Goal: Information Seeking & Learning: Learn about a topic

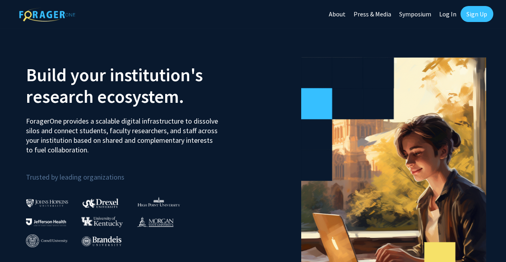
click at [445, 13] on link "Log In" at bounding box center [447, 14] width 25 height 28
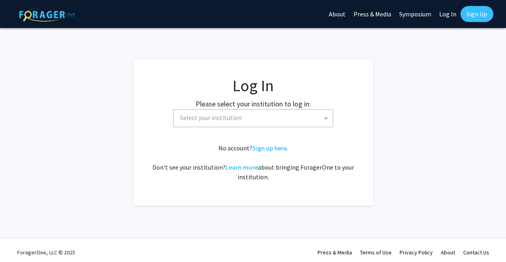
click at [282, 115] on span "Select your institution" at bounding box center [255, 117] width 156 height 16
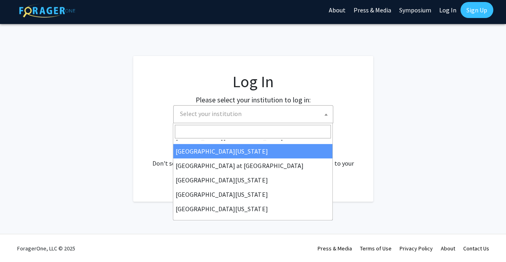
scroll to position [280, 0]
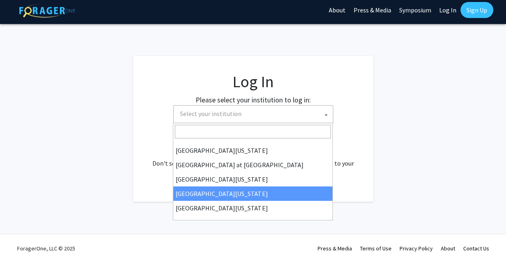
select select "31"
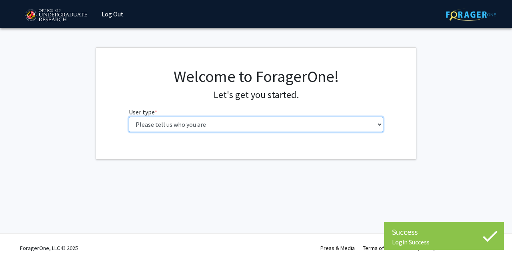
click at [252, 124] on select "Please tell us who you are Undergraduate Student Master's Student Doctoral Cand…" at bounding box center [256, 124] width 255 height 15
select select "1: undergrad"
click at [129, 117] on select "Please tell us who you are Undergraduate Student Master's Student Doctoral Cand…" at bounding box center [256, 124] width 255 height 15
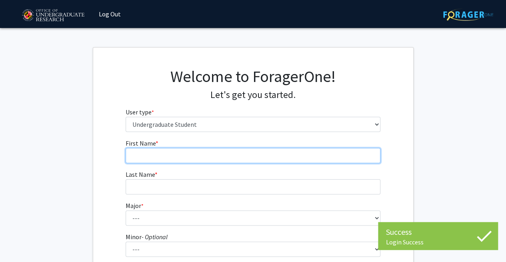
click at [241, 161] on input "First Name * required" at bounding box center [252, 155] width 255 height 15
type input "n"
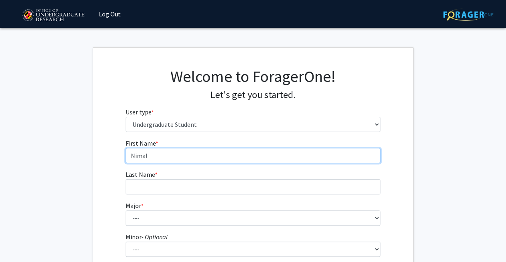
type input "Nimal"
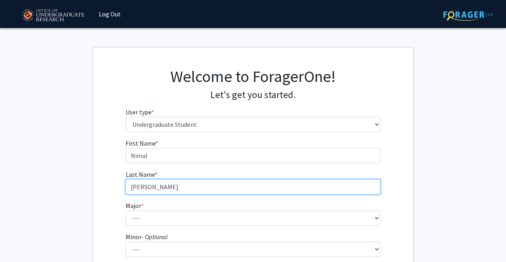
type input "[PERSON_NAME]"
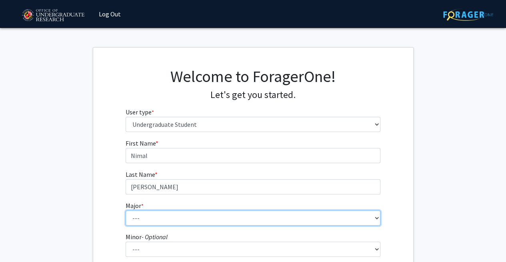
click at [209, 217] on select "--- Accounting Aerospace Engineering African American and Africana Studies Agri…" at bounding box center [252, 217] width 255 height 15
select select "27: 2328"
click at [125, 210] on select "--- Accounting Aerospace Engineering African American and Africana Studies Agri…" at bounding box center [252, 217] width 255 height 15
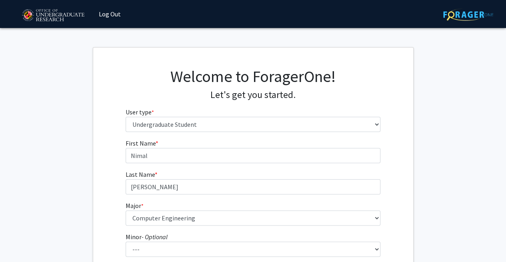
click at [80, 187] on fg-get-started "Welcome to ForagerOne! Let's get you started. User type * required Please tell …" at bounding box center [253, 203] width 506 height 313
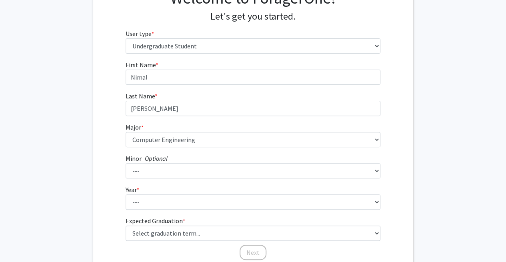
scroll to position [79, 0]
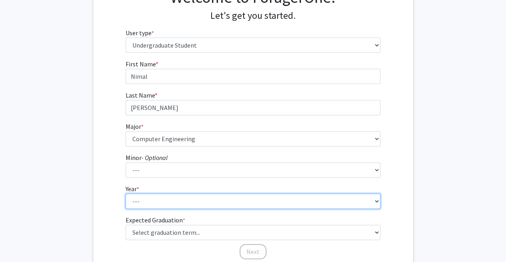
click at [151, 199] on select "--- First-year Sophomore Junior Senior Postbaccalaureate Certificate" at bounding box center [252, 200] width 255 height 15
select select "1: first-year"
click at [125, 193] on select "--- First-year Sophomore Junior Senior Postbaccalaureate Certificate" at bounding box center [252, 200] width 255 height 15
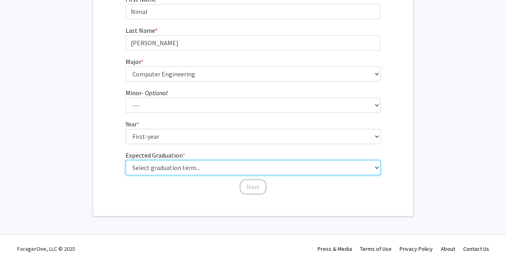
click at [183, 168] on select "Select graduation term... Spring 2025 Summer 2025 Fall 2025 Winter 2025 Spring …" at bounding box center [252, 167] width 255 height 15
select select "16: winter_2028"
click at [125, 160] on select "Select graduation term... Spring 2025 Summer 2025 Fall 2025 Winter 2025 Spring …" at bounding box center [252, 167] width 255 height 15
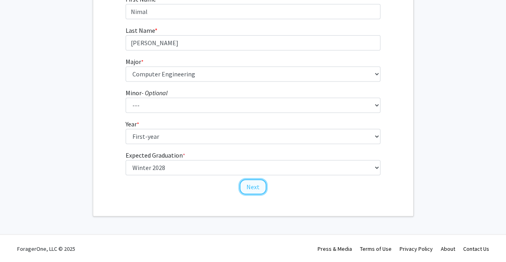
click at [253, 185] on button "Next" at bounding box center [252, 186] width 27 height 15
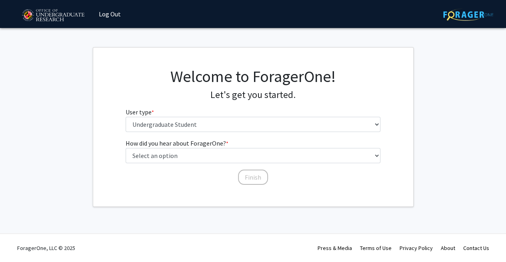
scroll to position [0, 0]
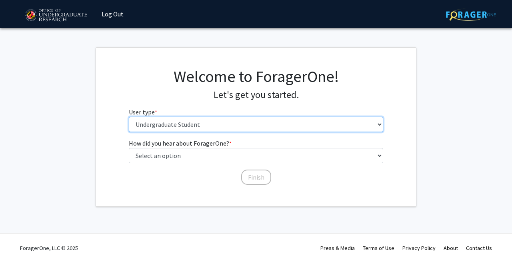
click at [183, 128] on select "Please tell us who you are Undergraduate Student Master's Student Doctoral Cand…" at bounding box center [256, 124] width 255 height 15
click at [182, 125] on select "Please tell us who you are Undergraduate Student Master's Student Doctoral Cand…" at bounding box center [256, 124] width 255 height 15
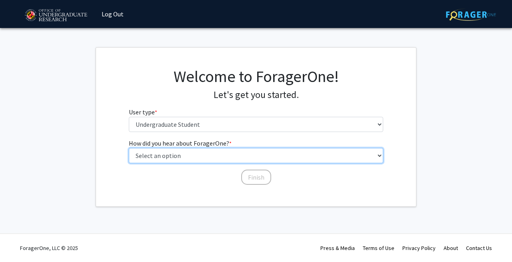
click at [199, 160] on select "Select an option Peer/student recommendation Faculty/staff recommendation Unive…" at bounding box center [256, 155] width 255 height 15
select select "3: university_website"
click at [129, 148] on select "Select an option Peer/student recommendation Faculty/staff recommendation Unive…" at bounding box center [256, 155] width 255 height 15
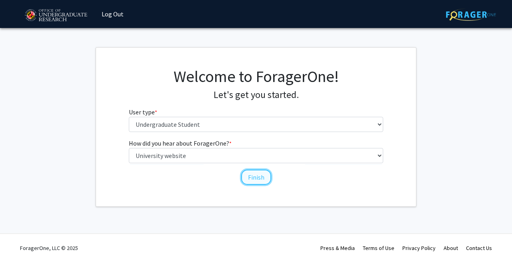
click at [255, 183] on button "Finish" at bounding box center [256, 176] width 30 height 15
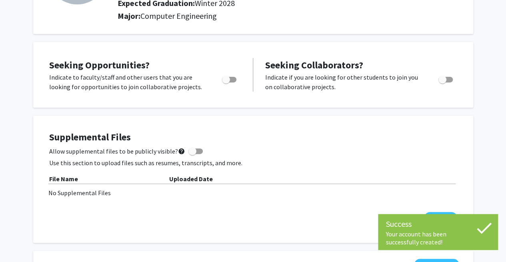
scroll to position [109, 0]
click at [231, 79] on span "Toggle" at bounding box center [229, 79] width 14 height 6
click at [226, 82] on input "Are you actively seeking opportunities?" at bounding box center [225, 82] width 0 height 0
checkbox input "true"
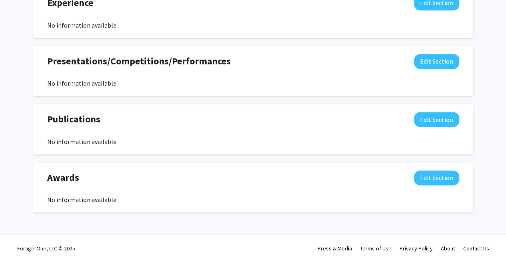
scroll to position [0, 0]
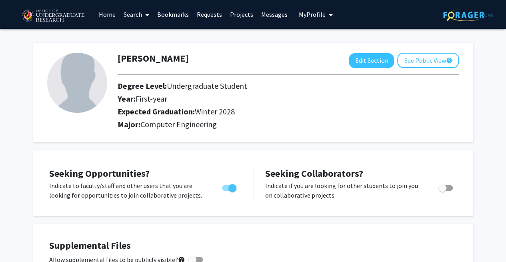
click at [148, 16] on icon at bounding box center [147, 15] width 4 height 6
click at [148, 38] on span "Faculty/Staff" at bounding box center [148, 37] width 59 height 16
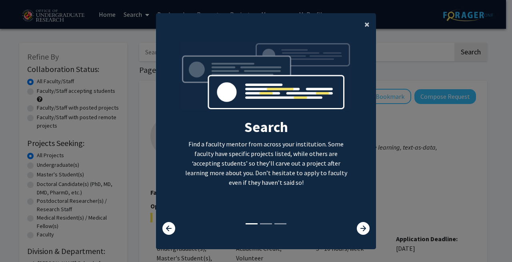
click at [363, 16] on button "×" at bounding box center [367, 24] width 18 height 22
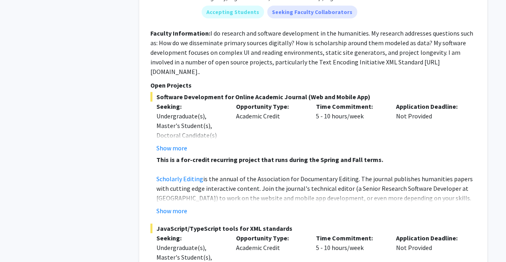
scroll to position [2855, 0]
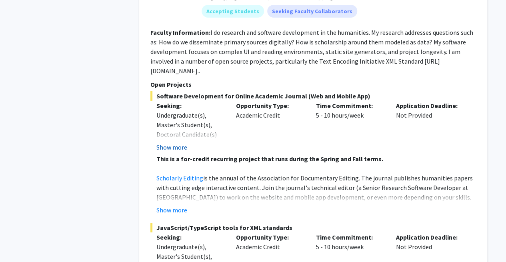
click at [178, 142] on button "Show more" at bounding box center [171, 147] width 31 height 10
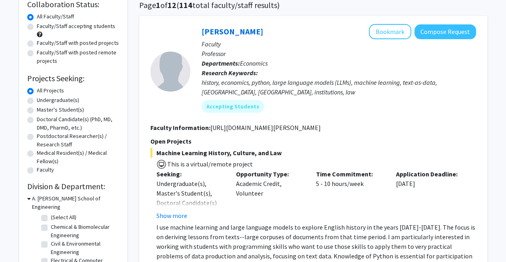
scroll to position [0, 0]
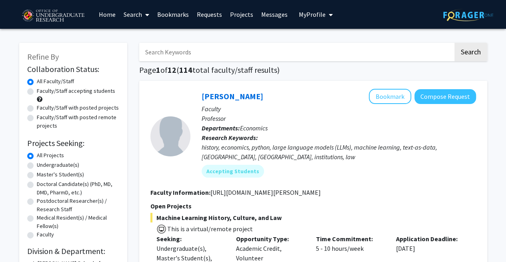
click at [37, 92] on label "Faculty/Staff accepting students" at bounding box center [76, 91] width 78 height 8
click at [37, 92] on input "Faculty/Staff accepting students" at bounding box center [39, 89] width 5 height 5
radio input "true"
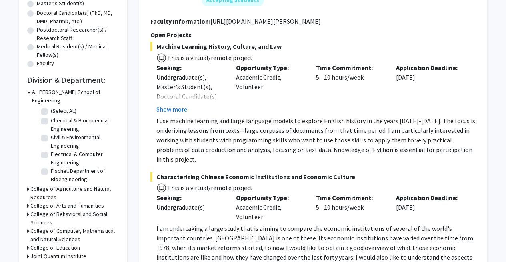
click at [55, 107] on label "(Select All)" at bounding box center [64, 111] width 26 height 8
click at [55, 107] on input "(Select All)" at bounding box center [53, 109] width 5 height 5
checkbox input "true"
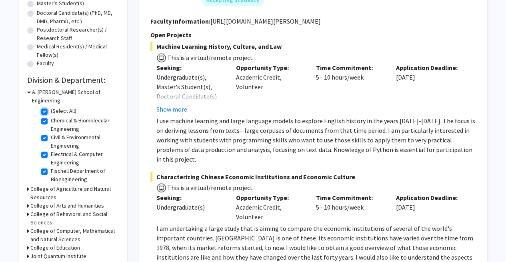
checkbox input "true"
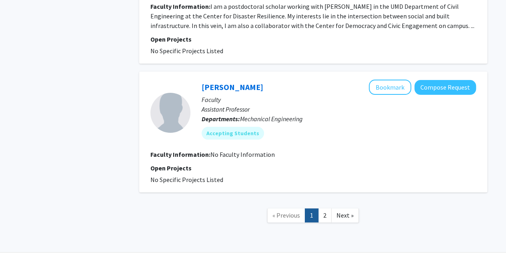
scroll to position [1517, 0]
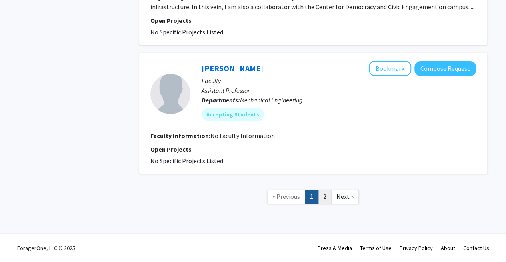
click at [327, 196] on link "2" at bounding box center [325, 196] width 14 height 14
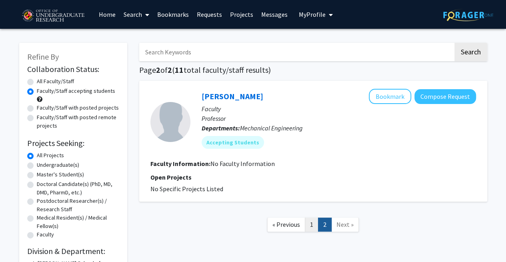
click at [312, 227] on link "1" at bounding box center [312, 224] width 14 height 14
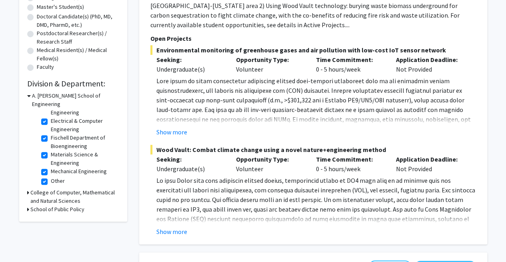
scroll to position [194, 0]
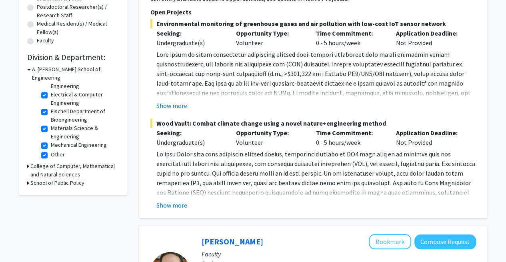
click at [29, 162] on div "College of Computer, Mathematical and Natural Sciences" at bounding box center [73, 170] width 92 height 17
click at [26, 157] on div "Refine By Collaboration Status: Collaboration Status All Faculty/Staff Collabor…" at bounding box center [73, 22] width 108 height 346
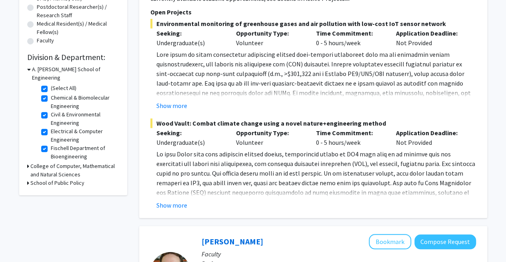
click at [51, 84] on label "(Select All)" at bounding box center [64, 88] width 26 height 8
click at [51, 84] on input "(Select All)" at bounding box center [53, 86] width 5 height 5
checkbox input "false"
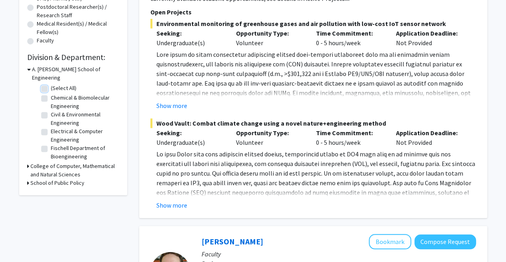
checkbox input "false"
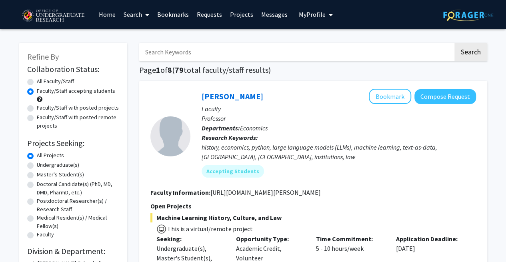
click at [47, 80] on label "All Faculty/Staff" at bounding box center [55, 81] width 37 height 8
click at [42, 80] on input "All Faculty/Staff" at bounding box center [39, 79] width 5 height 5
radio input "true"
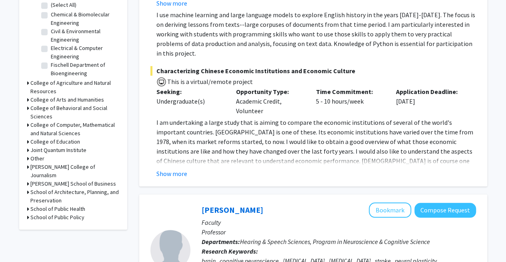
scroll to position [277, 0]
click at [169, 168] on button "Show more" at bounding box center [171, 173] width 31 height 10
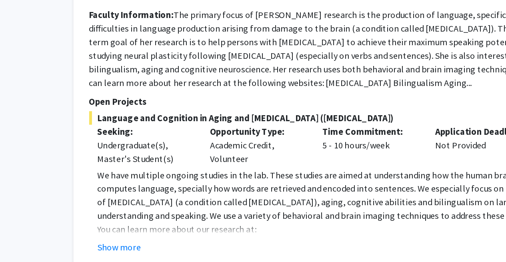
scroll to position [592, 0]
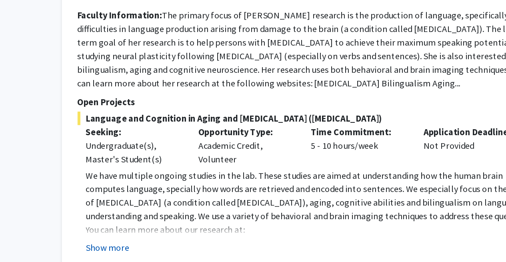
click at [170, 247] on button "Show more" at bounding box center [171, 252] width 31 height 10
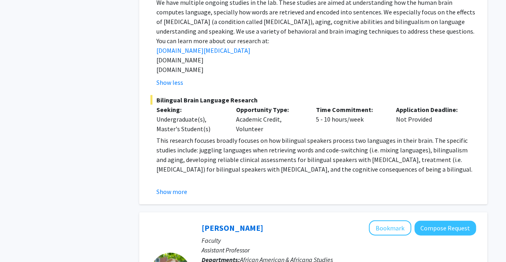
scroll to position [790, 0]
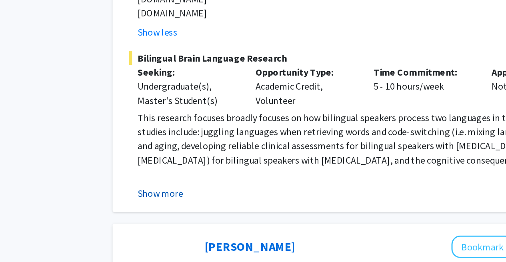
click at [173, 186] on button "Show more" at bounding box center [171, 191] width 31 height 10
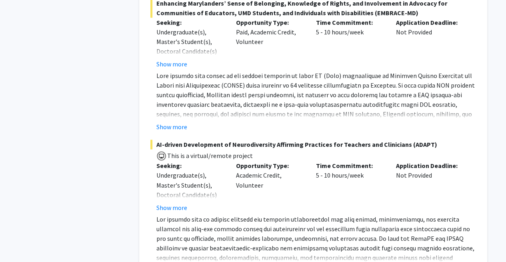
scroll to position [3611, 0]
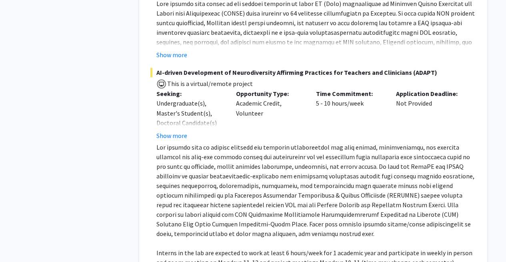
scroll to position [3669, 0]
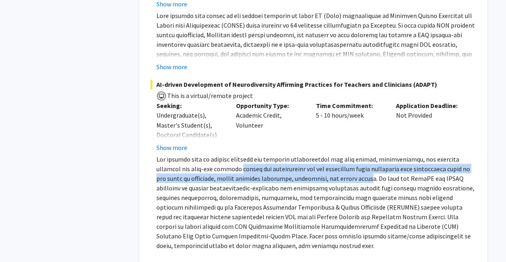
drag, startPoint x: 212, startPoint y: 110, endPoint x: 339, endPoint y: 123, distance: 127.4
click at [339, 154] on p at bounding box center [315, 202] width 319 height 96
click at [338, 154] on p at bounding box center [315, 202] width 319 height 96
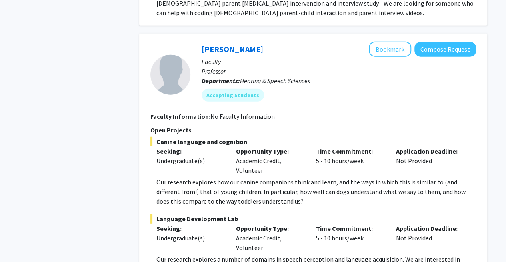
scroll to position [4047, 0]
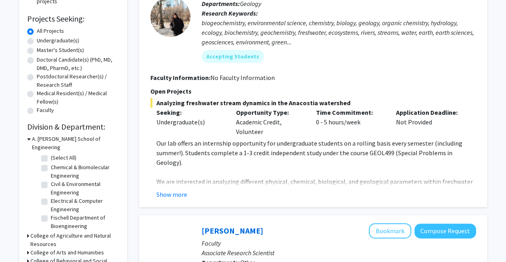
scroll to position [13, 0]
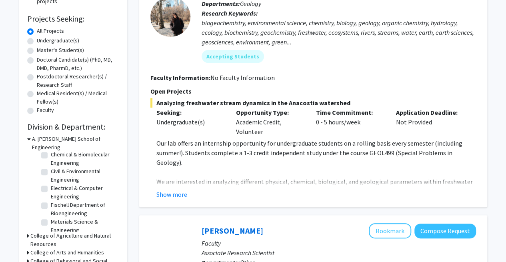
click at [51, 184] on label "Electrical & Computer Engineering" at bounding box center [84, 192] width 66 height 17
click at [51, 184] on input "Electrical & Computer Engineering" at bounding box center [53, 186] width 5 height 5
checkbox input "true"
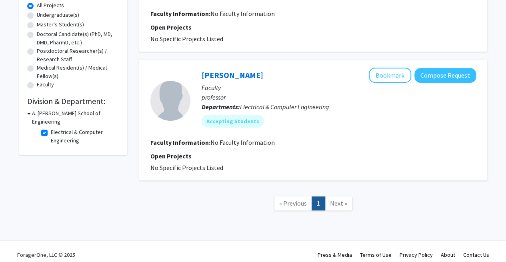
scroll to position [150, 0]
click at [51, 127] on label "Electrical & Computer Engineering" at bounding box center [84, 135] width 66 height 17
click at [51, 127] on input "Electrical & Computer Engineering" at bounding box center [53, 129] width 5 height 5
checkbox input "false"
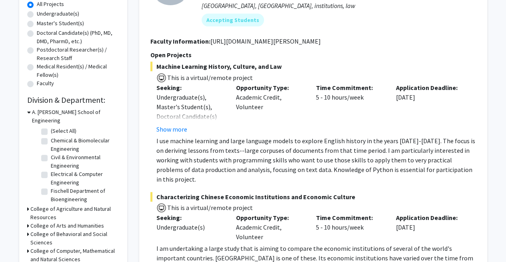
scroll to position [153, 0]
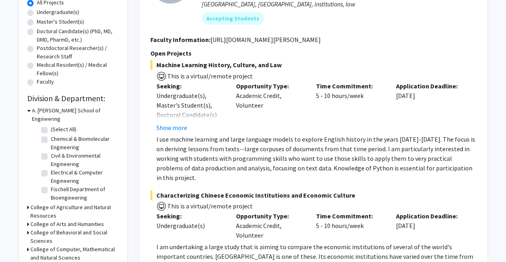
click at [28, 203] on icon at bounding box center [28, 207] width 2 height 8
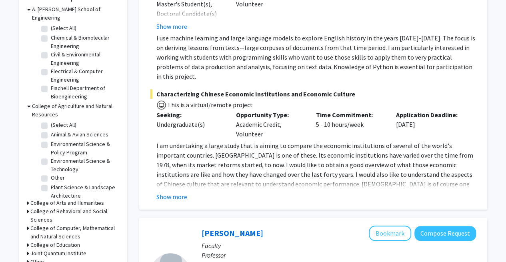
scroll to position [254, 0]
click at [23, 98] on div "Refine By Collaboration Status: Collaboration Status All Faculty/Staff Collabor…" at bounding box center [73, 60] width 108 height 543
click at [28, 102] on icon at bounding box center [29, 106] width 4 height 8
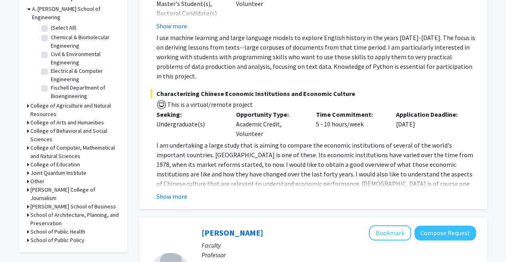
click at [25, 136] on div "Refine By Collaboration Status: Collaboration Status All Faculty/Staff Collabor…" at bounding box center [73, 21] width 108 height 464
click at [27, 143] on icon at bounding box center [28, 147] width 2 height 8
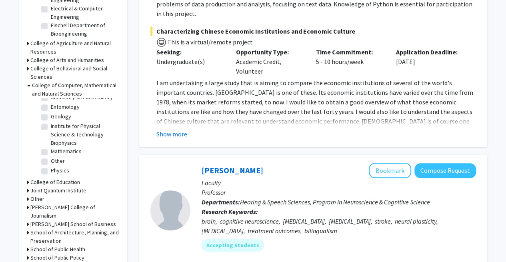
scroll to position [317, 0]
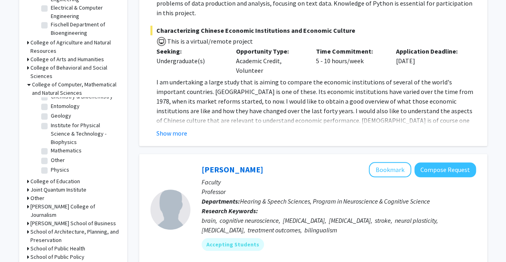
click at [28, 185] on icon at bounding box center [28, 189] width 2 height 8
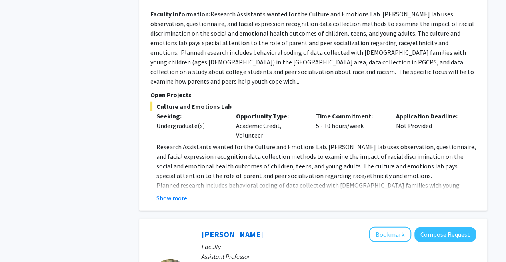
scroll to position [985, 0]
click at [167, 193] on button "Show more" at bounding box center [171, 198] width 31 height 10
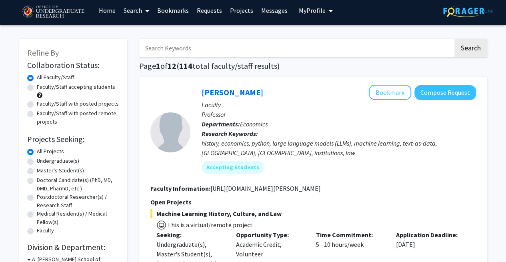
scroll to position [0, 0]
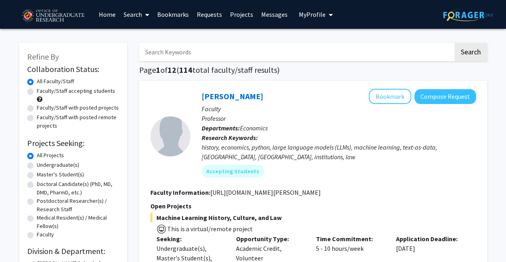
click at [74, 107] on label "Faculty/Staff with posted projects" at bounding box center [78, 108] width 82 height 8
click at [42, 107] on input "Faculty/Staff with posted projects" at bounding box center [39, 106] width 5 height 5
radio input "true"
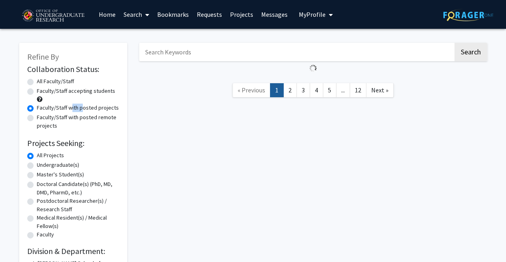
click at [74, 107] on label "Faculty/Staff with posted projects" at bounding box center [78, 108] width 82 height 8
click at [42, 107] on input "Faculty/Staff with posted projects" at bounding box center [39, 106] width 5 height 5
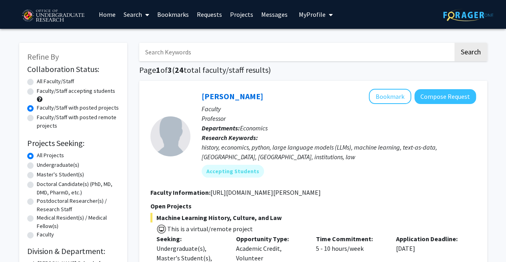
click at [290, 72] on h1 "Page 1 of 3 ( 24 total faculty/staff results)" at bounding box center [313, 70] width 348 height 10
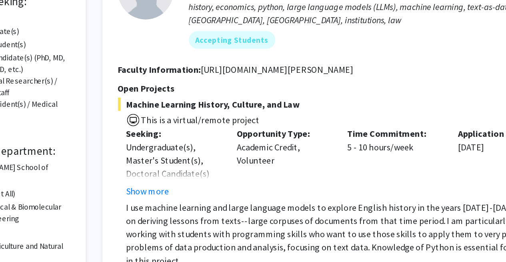
scroll to position [95, 0]
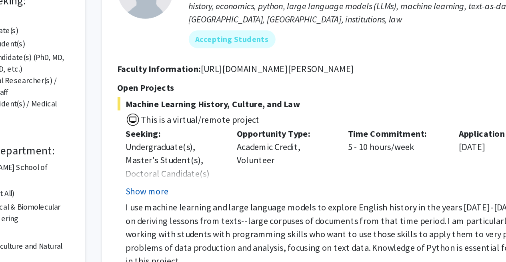
click at [183, 183] on button "Show more" at bounding box center [171, 185] width 31 height 10
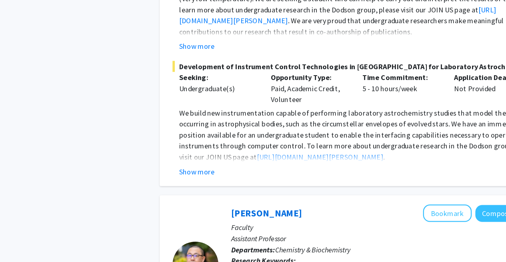
scroll to position [1427, 0]
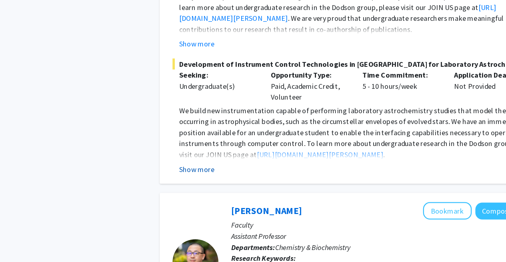
click at [173, 176] on button "Show more" at bounding box center [171, 181] width 31 height 10
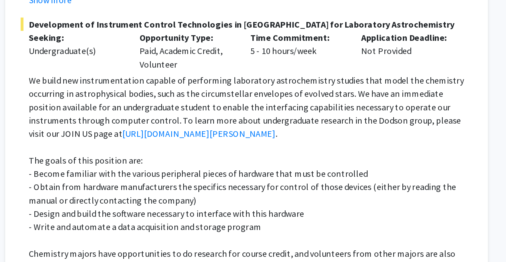
scroll to position [1485, 0]
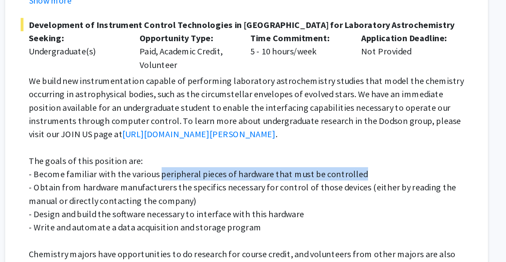
drag, startPoint x: 249, startPoint y: 109, endPoint x: 390, endPoint y: 111, distance: 140.3
click at [390, 133] on p "- Become familiar with the various peripheral pieces of hardware that must be c…" at bounding box center [315, 138] width 319 height 10
click at [389, 133] on p "- Become familiar with the various peripheral pieces of hardware that must be c…" at bounding box center [315, 138] width 319 height 10
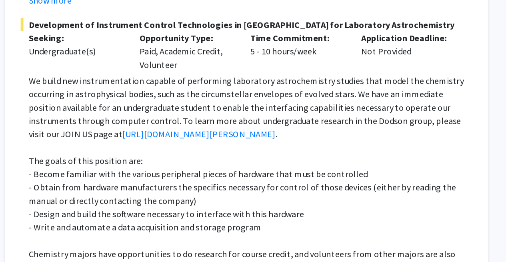
click at [320, 143] on p "- Obtain from hardware manufacturers the specifics necessary for control of tho…" at bounding box center [315, 152] width 319 height 19
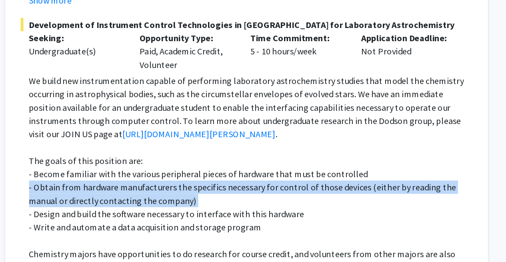
click at [320, 143] on p "- Obtain from hardware manufacturers the specifics necessary for control of tho…" at bounding box center [315, 152] width 319 height 19
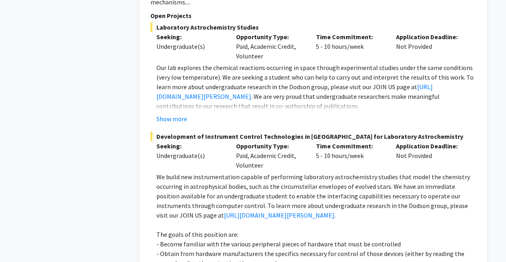
scroll to position [1379, 0]
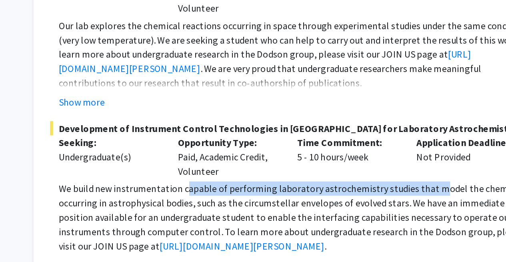
drag, startPoint x: 240, startPoint y: 147, endPoint x: 404, endPoint y: 146, distance: 163.8
click at [404, 172] on p "We build new instrumentation capable of performing laboratory astrochemistry st…" at bounding box center [315, 196] width 319 height 48
click at [402, 172] on p "We build new instrumentation capable of performing laboratory astrochemistry st…" at bounding box center [315, 196] width 319 height 48
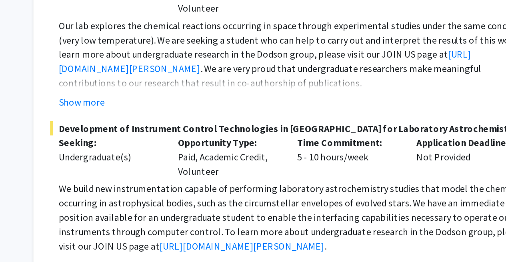
click at [402, 172] on p "We build new instrumentation capable of performing laboratory astrochemistry st…" at bounding box center [315, 196] width 319 height 48
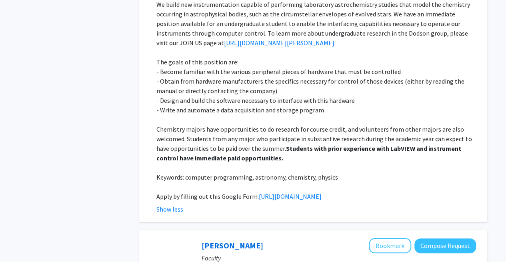
scroll to position [1555, 0]
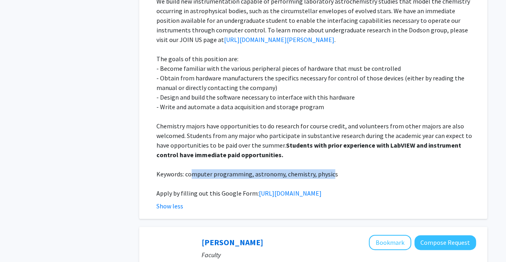
drag, startPoint x: 192, startPoint y: 143, endPoint x: 329, endPoint y: 143, distance: 137.1
click at [329, 169] on p "Keywords: computer programming, astronomy, chemistry, physics" at bounding box center [315, 174] width 319 height 10
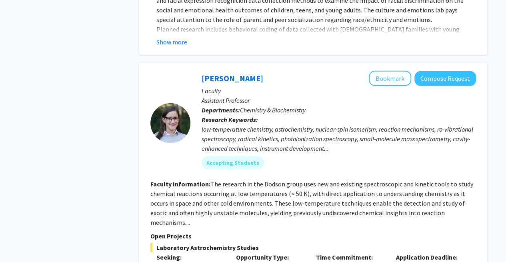
scroll to position [1157, 0]
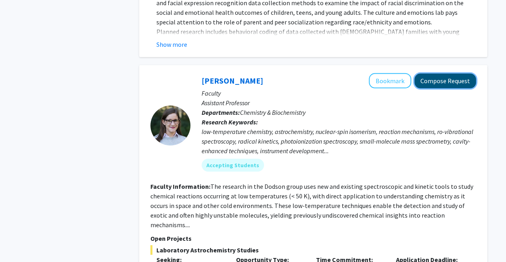
click at [445, 74] on button "Compose Request" at bounding box center [445, 81] width 62 height 15
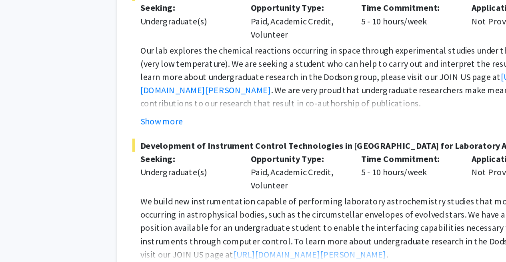
scroll to position [1364, 0]
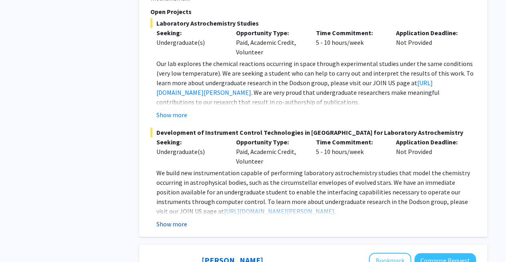
click at [181, 219] on button "Show more" at bounding box center [171, 224] width 31 height 10
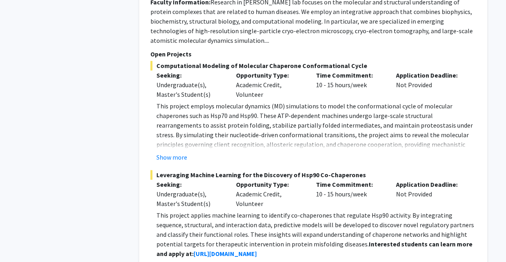
scroll to position [1885, 0]
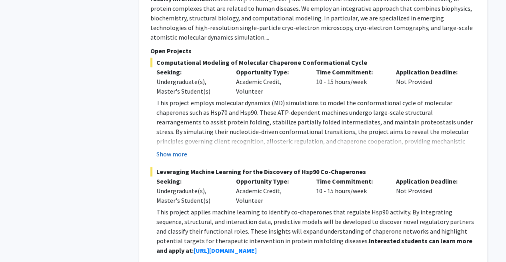
click at [169, 149] on button "Show more" at bounding box center [171, 154] width 31 height 10
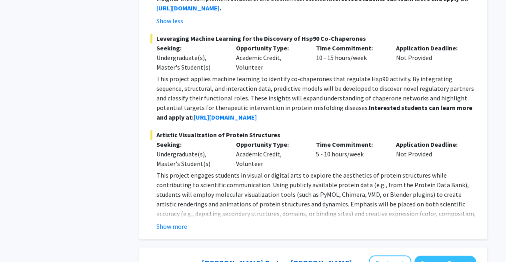
scroll to position [2046, 0]
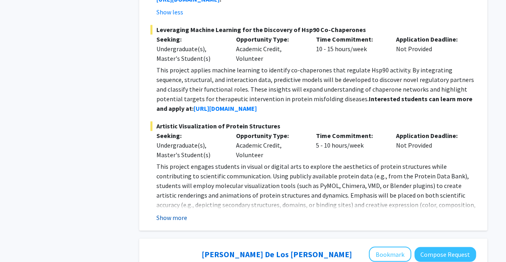
click at [183, 213] on button "Show more" at bounding box center [171, 218] width 31 height 10
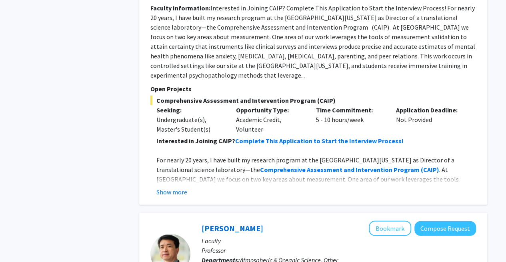
scroll to position [2427, 0]
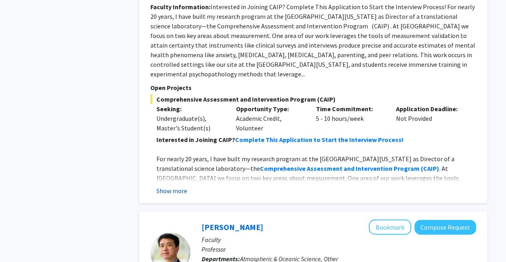
click at [176, 186] on button "Show more" at bounding box center [171, 191] width 31 height 10
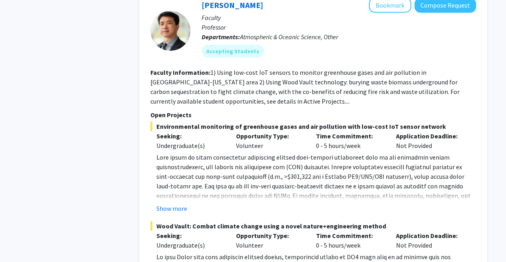
scroll to position [2764, 0]
click at [173, 203] on button "Show more" at bounding box center [171, 208] width 31 height 10
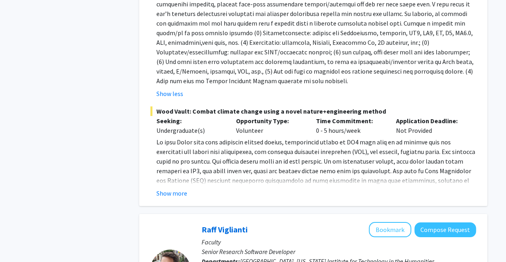
scroll to position [2965, 0]
click at [166, 188] on button "Show more" at bounding box center [171, 193] width 31 height 10
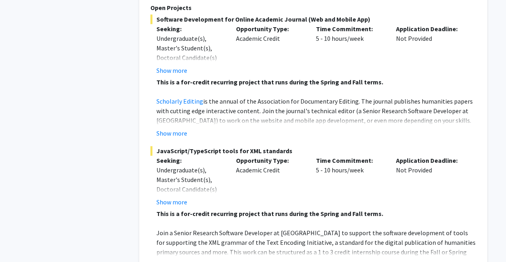
scroll to position [3507, 0]
click at [169, 197] on button "Show more" at bounding box center [171, 202] width 31 height 10
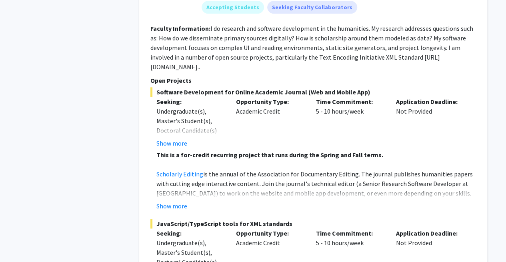
scroll to position [3394, 0]
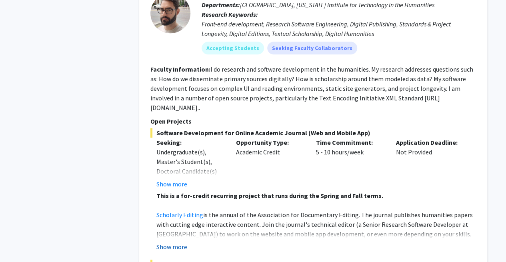
click at [180, 242] on button "Show more" at bounding box center [171, 247] width 31 height 10
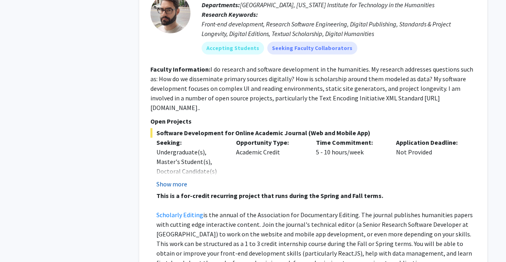
click at [174, 179] on button "Show more" at bounding box center [171, 184] width 31 height 10
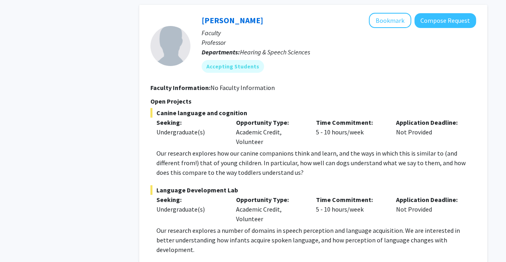
scroll to position [4544, 0]
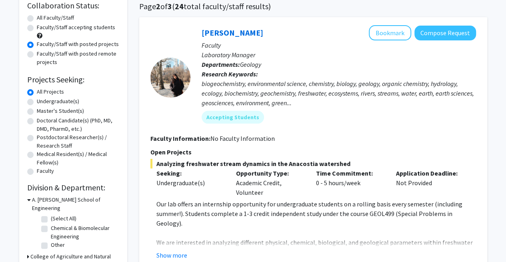
scroll to position [111, 0]
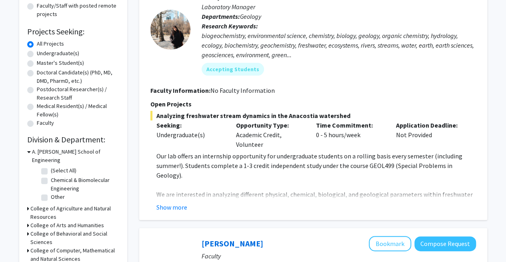
click at [170, 213] on div "Ashley Mon Bookmark Compose Request Faculty Laboratory Manager Departments: Geo…" at bounding box center [313, 94] width 348 height 251
click at [167, 209] on button "Show more" at bounding box center [171, 207] width 31 height 10
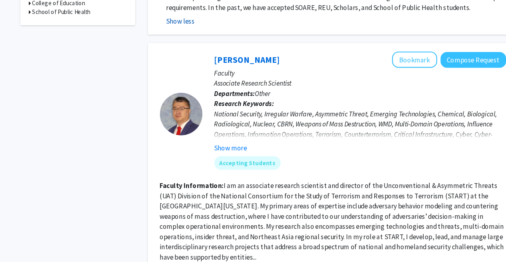
scroll to position [360, 0]
click at [217, 149] on button "Show more" at bounding box center [216, 154] width 31 height 10
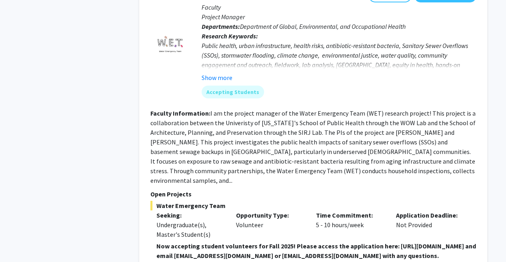
scroll to position [1335, 0]
click at [225, 72] on button "Show more" at bounding box center [216, 77] width 31 height 10
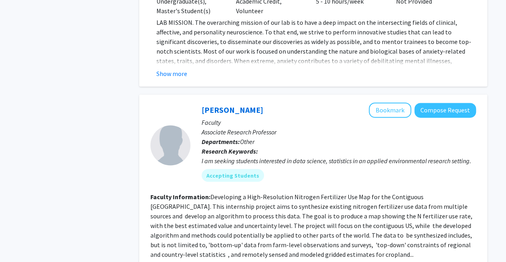
scroll to position [2099, 0]
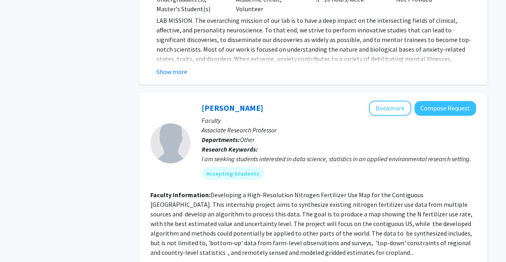
click at [146, 151] on div "Dong Liang Bookmark Compose Request Faculty Associate Research Professor Depart…" at bounding box center [313, 231] width 348 height 278
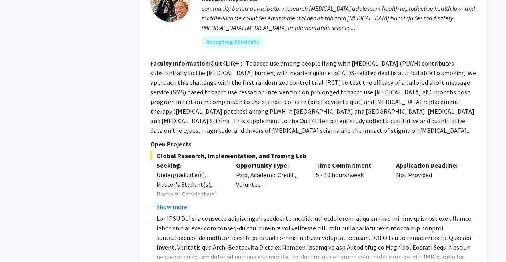
scroll to position [2536, 0]
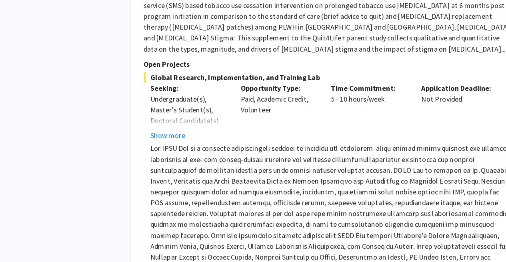
scroll to position [2599, 0]
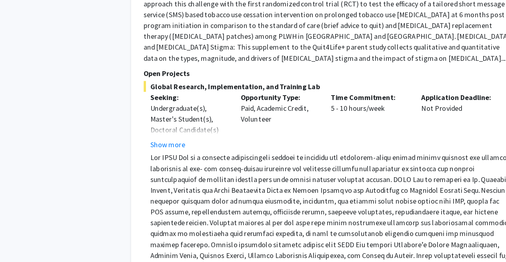
click at [170, 151] on span at bounding box center [314, 207] width 317 height 113
click at [166, 138] on button "Show more" at bounding box center [171, 143] width 31 height 10
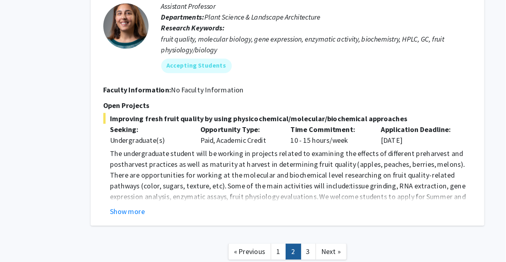
scroll to position [2960, 0]
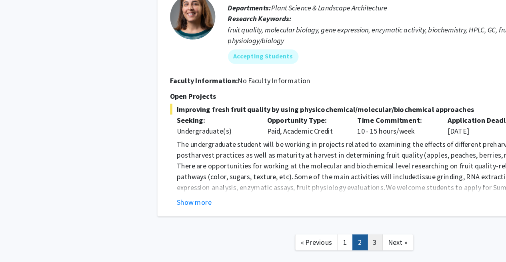
click at [329, 237] on link "3" at bounding box center [331, 244] width 14 height 14
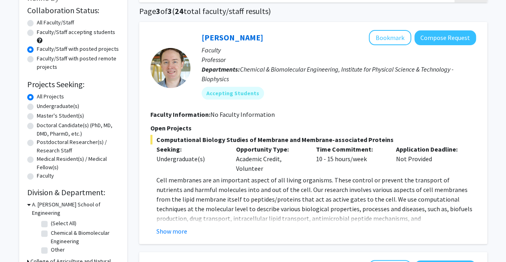
scroll to position [62, 0]
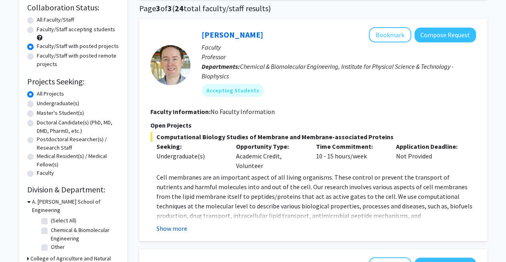
click at [174, 223] on button "Show more" at bounding box center [171, 228] width 31 height 10
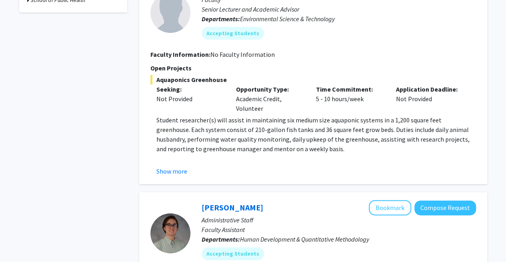
scroll to position [387, 0]
click at [163, 166] on button "Show more" at bounding box center [171, 171] width 31 height 10
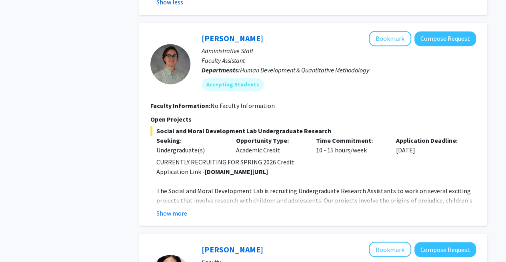
scroll to position [595, 0]
click at [162, 207] on button "Show more" at bounding box center [171, 212] width 31 height 10
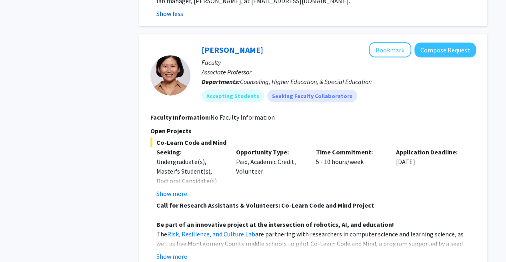
scroll to position [965, 0]
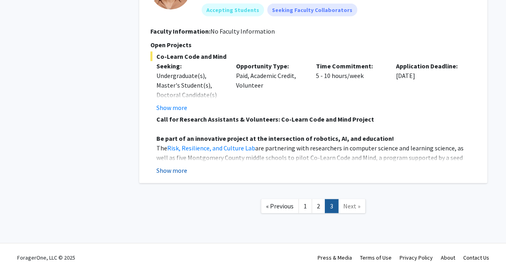
click at [171, 165] on button "Show more" at bounding box center [171, 170] width 31 height 10
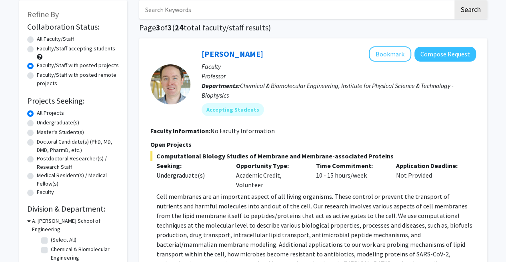
scroll to position [0, 0]
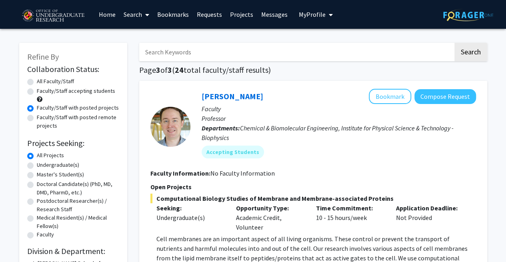
click at [53, 123] on label "Faculty/Staff with posted remote projects" at bounding box center [78, 121] width 82 height 17
click at [42, 118] on input "Faculty/Staff with posted remote projects" at bounding box center [39, 115] width 5 height 5
radio input "true"
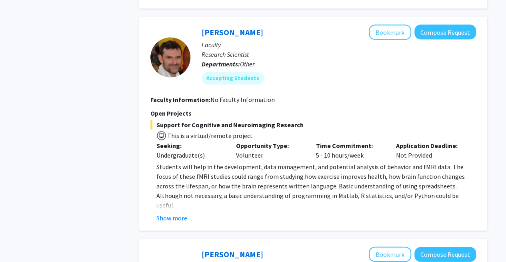
scroll to position [740, 0]
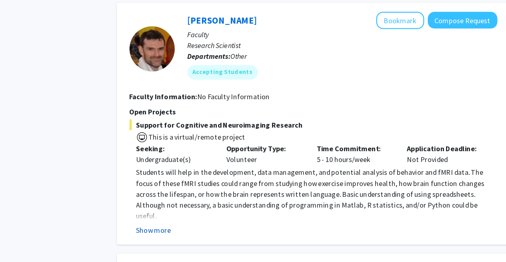
click at [168, 213] on button "Show more" at bounding box center [171, 218] width 31 height 10
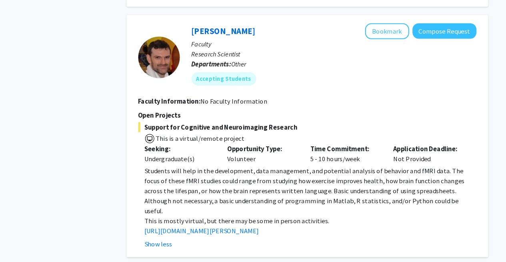
scroll to position [741, 0]
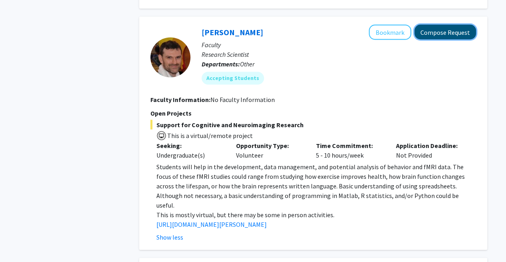
click at [446, 28] on button "Compose Request" at bounding box center [445, 31] width 62 height 15
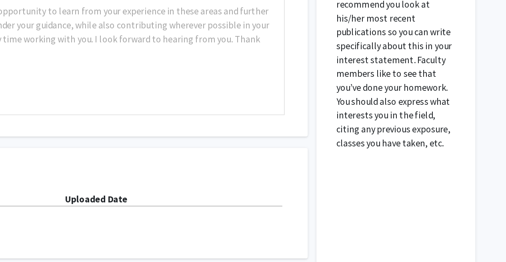
scroll to position [285, 0]
